Goal: Check status: Check status

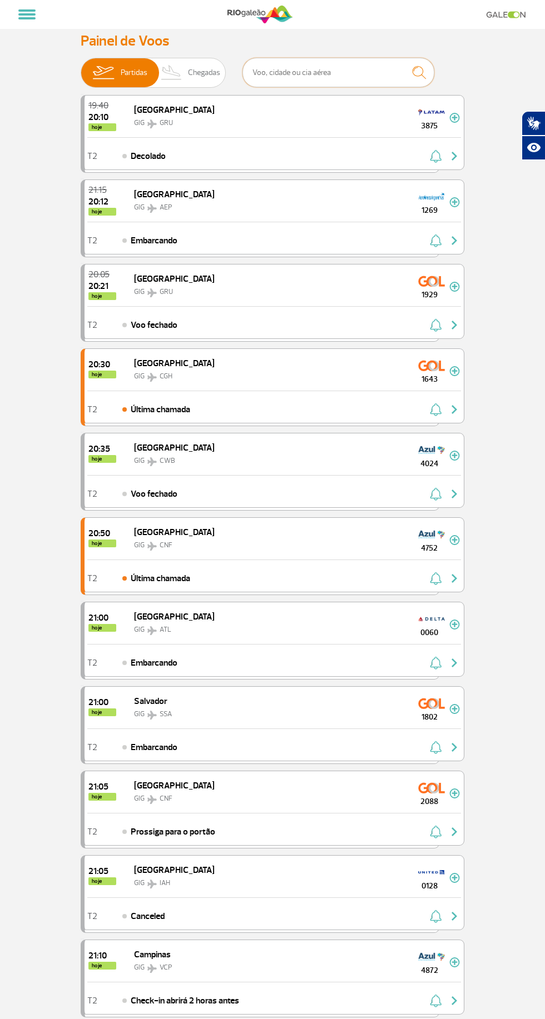
click at [341, 71] on input "text" at bounding box center [338, 72] width 192 height 29
click at [343, 68] on input "text" at bounding box center [338, 72] width 192 height 29
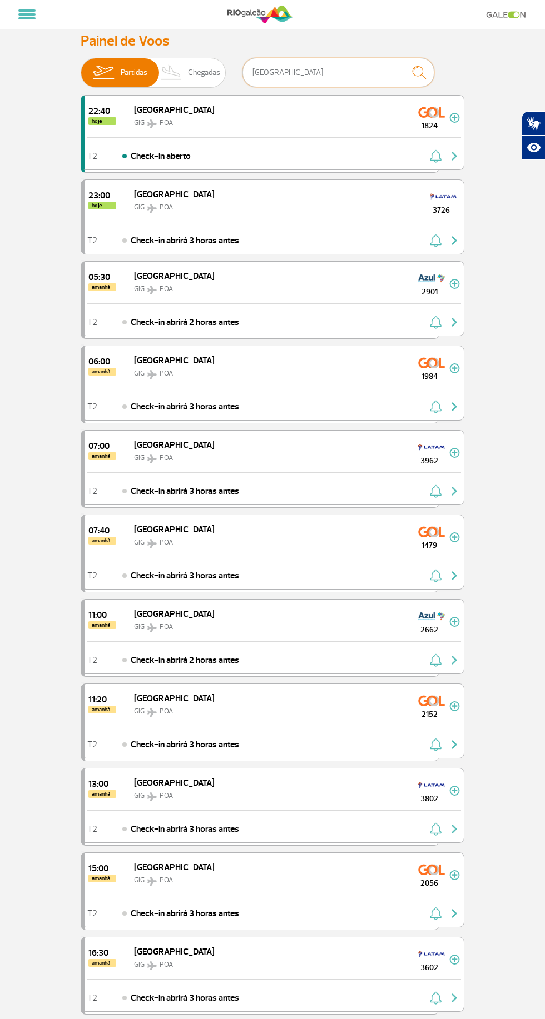
type input "Porto Alegre"
click at [453, 156] on img "button" at bounding box center [453, 155] width 13 height 13
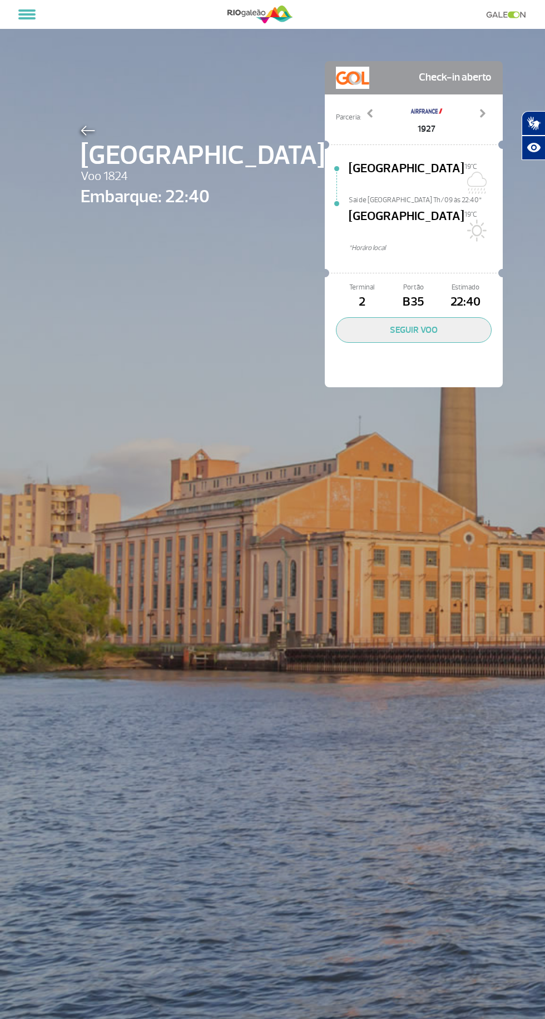
click at [381, 317] on button "SEGUIR VOO" at bounding box center [414, 330] width 156 height 26
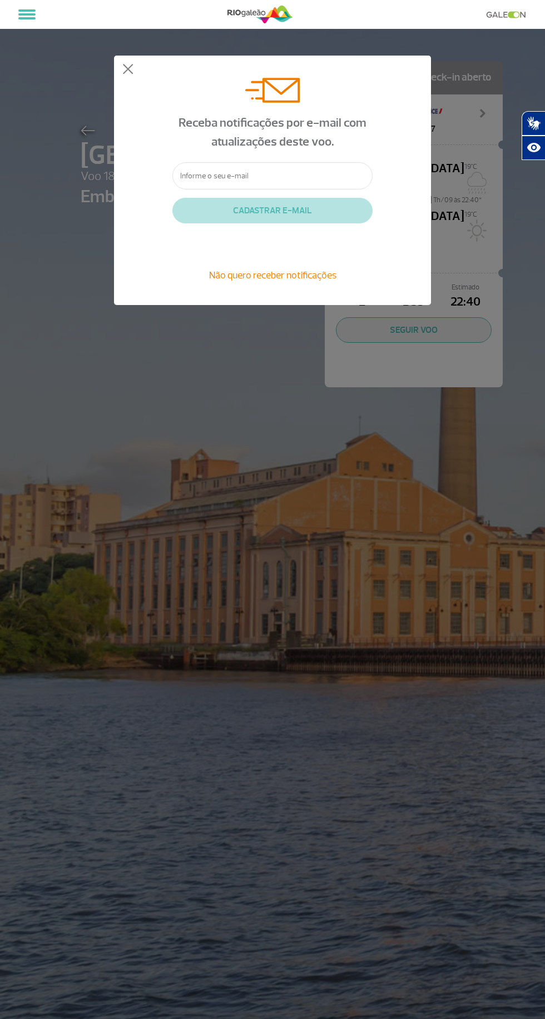
click at [276, 176] on input "text" at bounding box center [272, 175] width 200 height 27
type input "John"
type input "johnnydab@hotmail.com"
click at [327, 211] on button "CADASTRAR E-MAIL" at bounding box center [272, 211] width 200 height 26
